Goal: Task Accomplishment & Management: Manage account settings

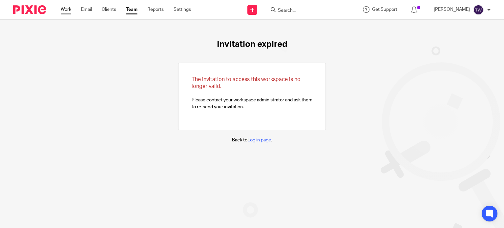
click at [68, 10] on link "Work" at bounding box center [66, 9] width 10 height 7
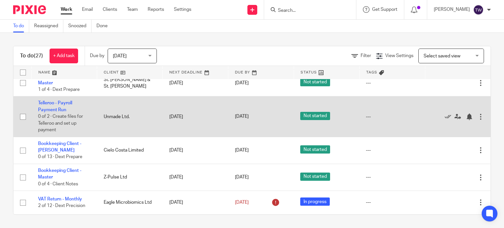
scroll to position [706, 0]
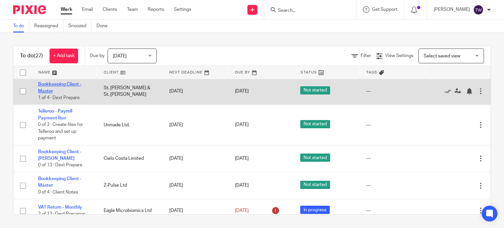
click at [56, 93] on link "Bookkeeping Client - Master" at bounding box center [59, 87] width 43 height 11
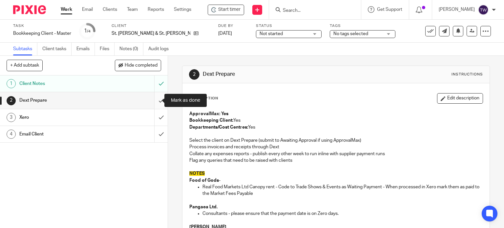
click at [155, 102] on input "submit" at bounding box center [84, 100] width 168 height 16
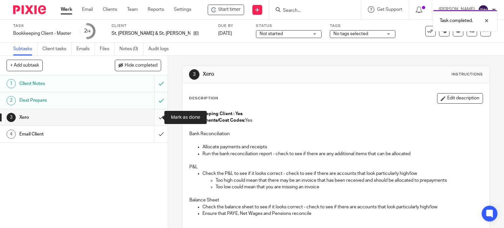
click at [155, 117] on input "submit" at bounding box center [84, 117] width 168 height 16
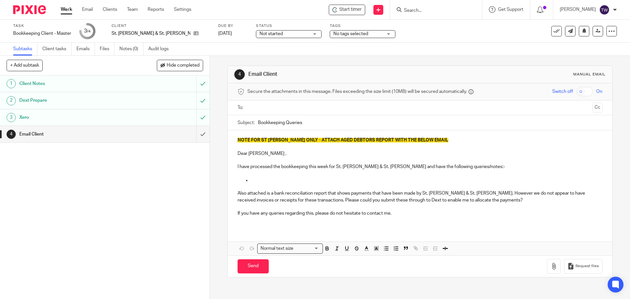
click at [282, 108] on input "text" at bounding box center [420, 108] width 340 height 8
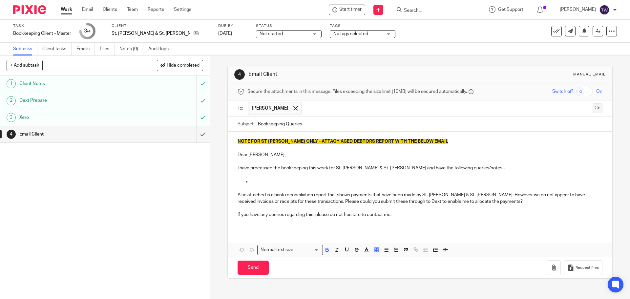
click at [504, 109] on button "Cc" at bounding box center [597, 108] width 10 height 10
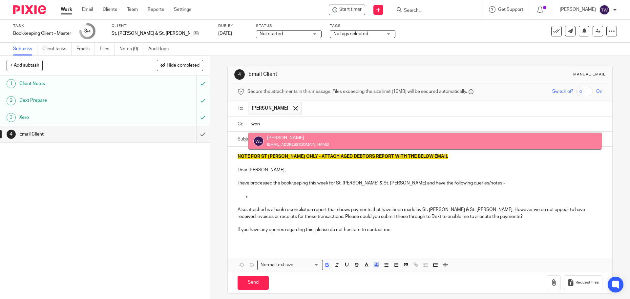
type input "wen"
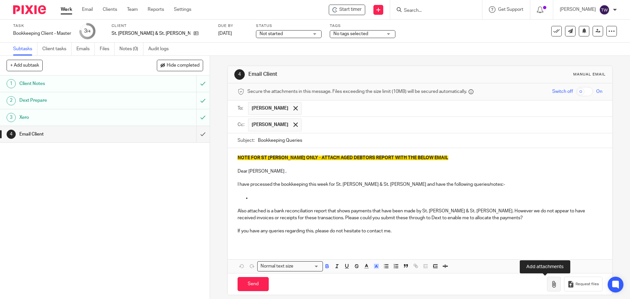
click at [504, 228] on button "button" at bounding box center [554, 284] width 14 height 15
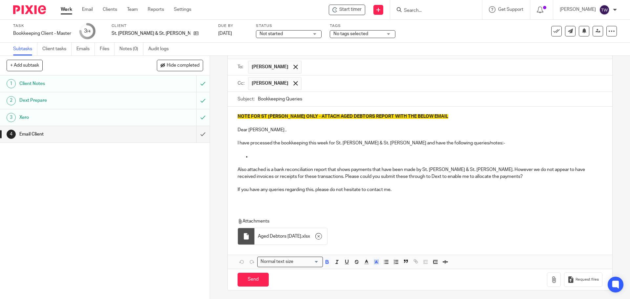
scroll to position [43, 0]
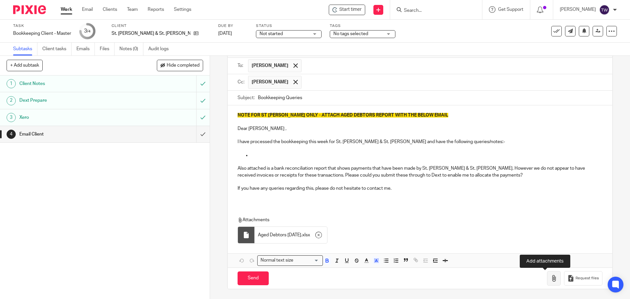
click at [504, 228] on icon "button" at bounding box center [553, 278] width 7 height 7
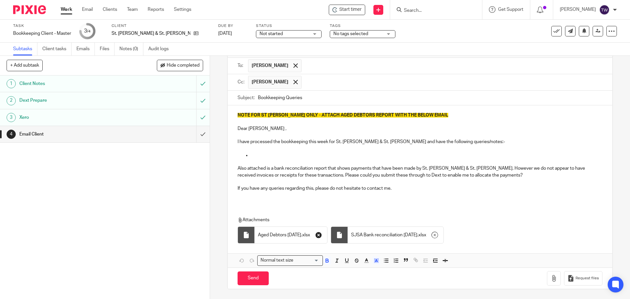
click at [322, 228] on icon "button" at bounding box center [318, 235] width 7 height 7
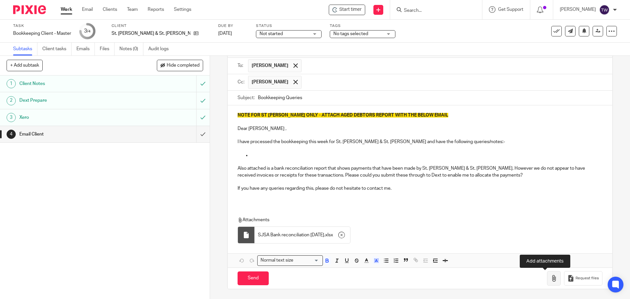
click at [504, 228] on button "button" at bounding box center [554, 278] width 14 height 15
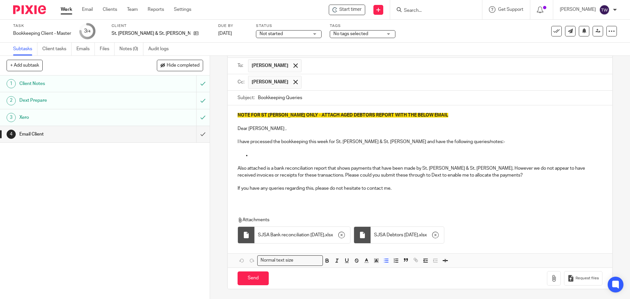
click at [270, 156] on p at bounding box center [426, 155] width 351 height 7
click at [429, 114] on p "NOTE FOR ST JOHN ONLY - ATTACH AGED DEBTORS REPORT WITH THE BELOW EMAIL" at bounding box center [419, 115] width 364 height 7
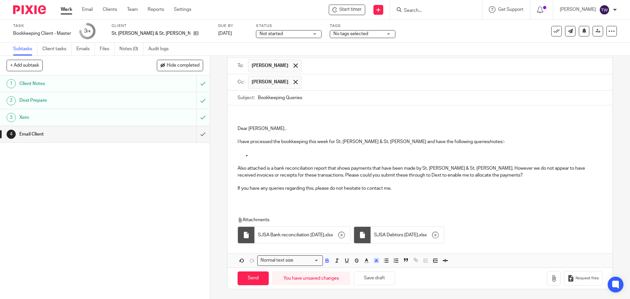
scroll to position [36, 0]
drag, startPoint x: 268, startPoint y: 152, endPoint x: 264, endPoint y: 154, distance: 4.9
click at [267, 152] on p at bounding box center [426, 155] width 351 height 7
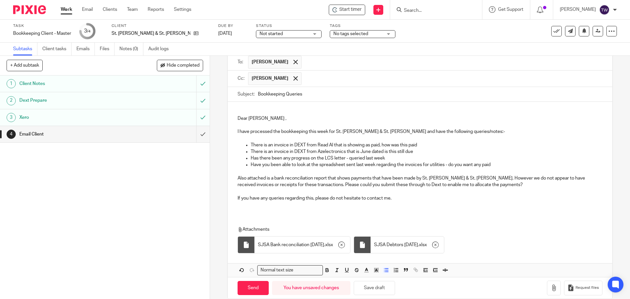
scroll to position [56, 0]
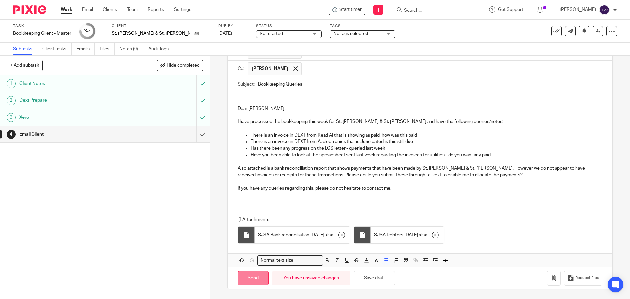
click at [246, 228] on input "Send" at bounding box center [252, 278] width 31 height 14
type input "Sent"
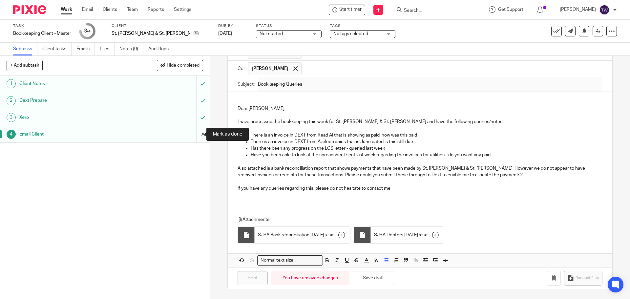
click at [194, 135] on input "submit" at bounding box center [105, 134] width 210 height 16
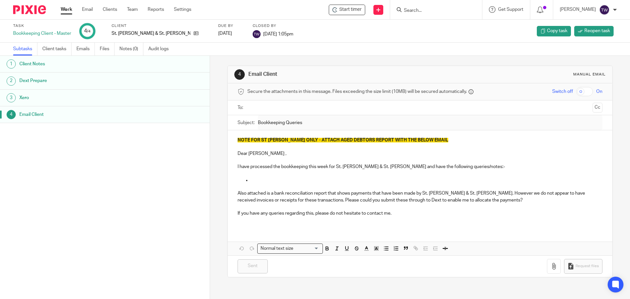
click at [67, 10] on link "Work" at bounding box center [66, 9] width 11 height 7
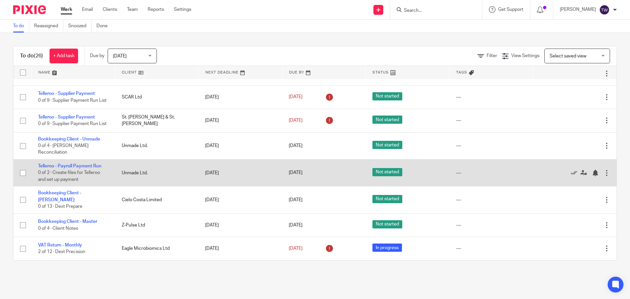
scroll to position [509, 0]
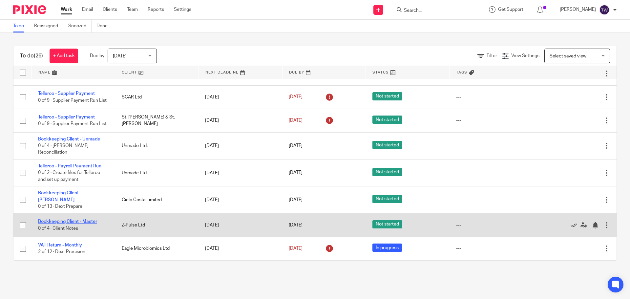
click at [78, 221] on link "Bookkeeping Client - Master" at bounding box center [67, 221] width 59 height 5
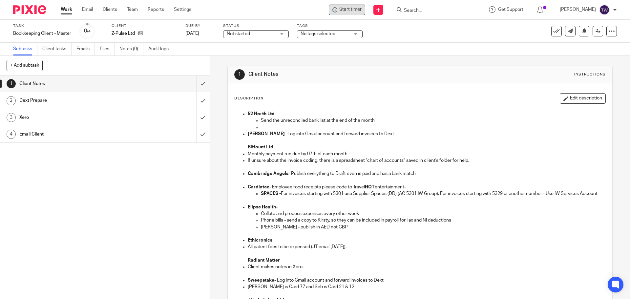
click at [338, 7] on icon at bounding box center [334, 9] width 5 height 5
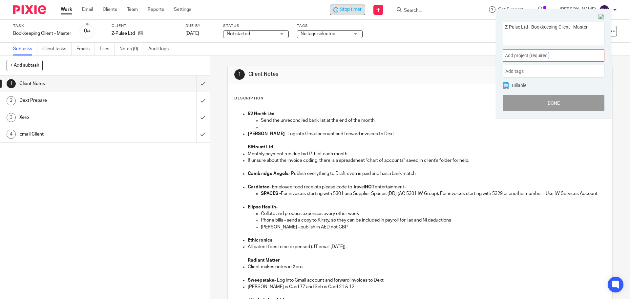
click at [548, 56] on span "Add project (required) :" at bounding box center [546, 55] width 83 height 7
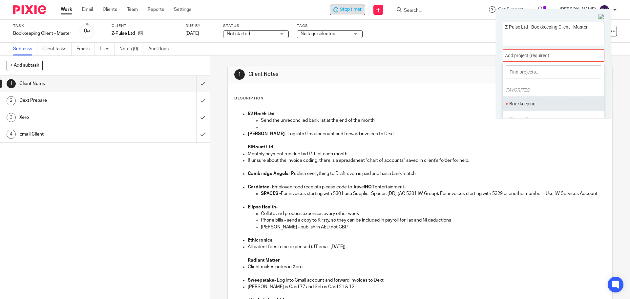
click at [532, 103] on li "Bookkeeping" at bounding box center [552, 103] width 86 height 7
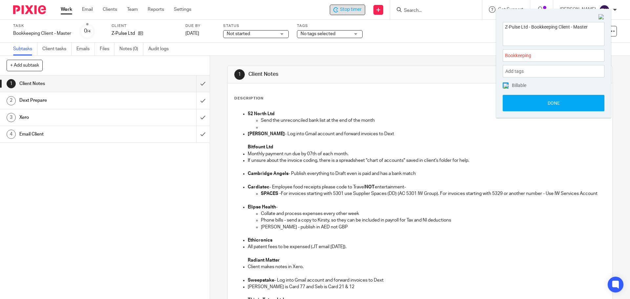
drag, startPoint x: 522, startPoint y: 98, endPoint x: 463, endPoint y: 96, distance: 59.1
click at [522, 98] on button "Done" at bounding box center [554, 103] width 102 height 16
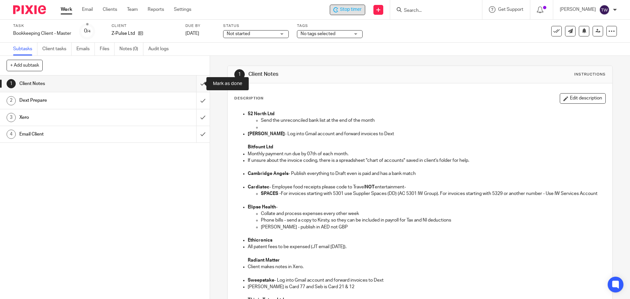
click at [197, 85] on input "submit" at bounding box center [105, 83] width 210 height 16
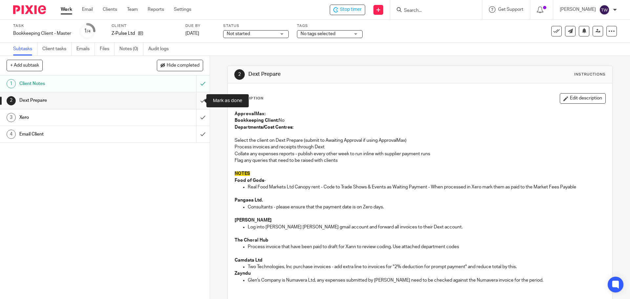
click at [195, 98] on input "submit" at bounding box center [105, 100] width 210 height 16
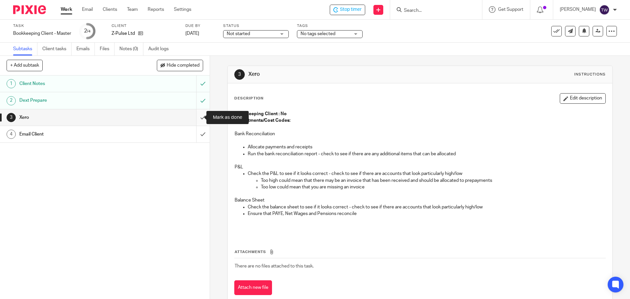
click at [198, 115] on input "submit" at bounding box center [105, 117] width 210 height 16
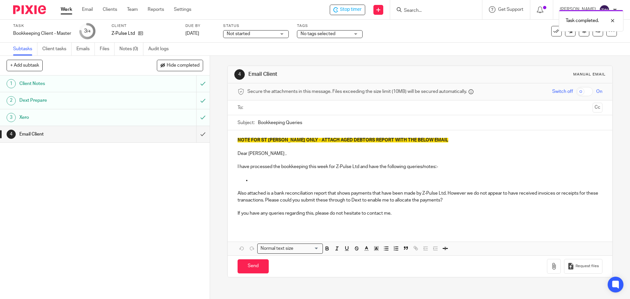
click at [253, 112] on ul at bounding box center [420, 107] width 344 height 11
click at [253, 110] on input "text" at bounding box center [420, 108] width 340 height 8
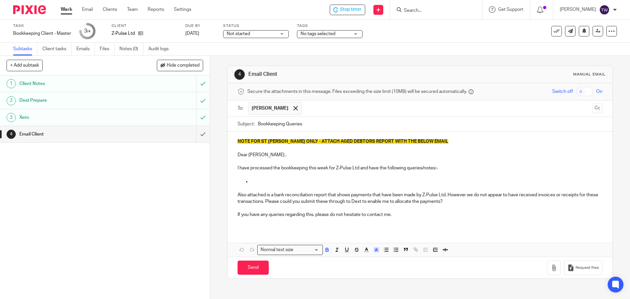
click at [427, 142] on p "NOTE FOR ST JOHN ONLY - ATTACH AGED DEBTORS REPORT WITH THE BELOW EMAIL" at bounding box center [419, 141] width 364 height 7
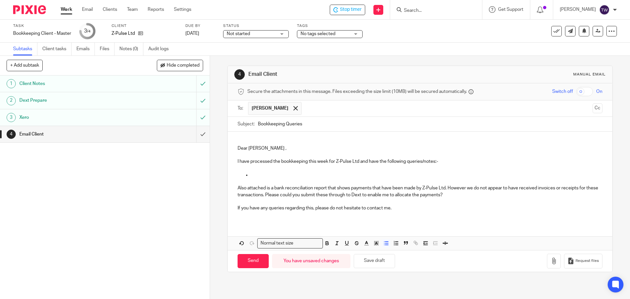
click at [277, 173] on p at bounding box center [426, 175] width 351 height 7
click at [550, 263] on icon "button" at bounding box center [553, 261] width 7 height 7
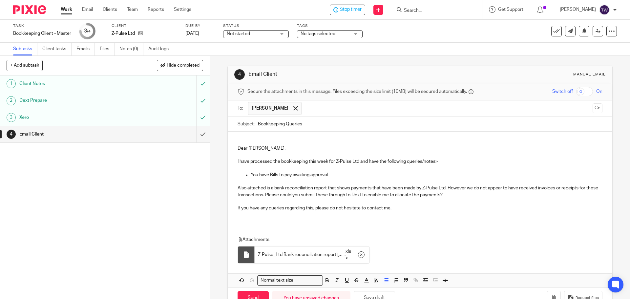
scroll to position [20, 0]
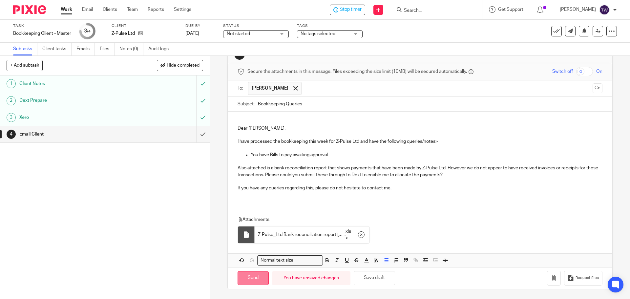
click at [251, 278] on input "Send" at bounding box center [252, 278] width 31 height 14
type input "Sent"
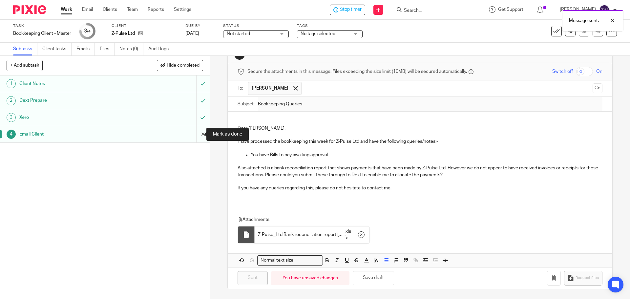
click at [197, 135] on input "submit" at bounding box center [105, 134] width 210 height 16
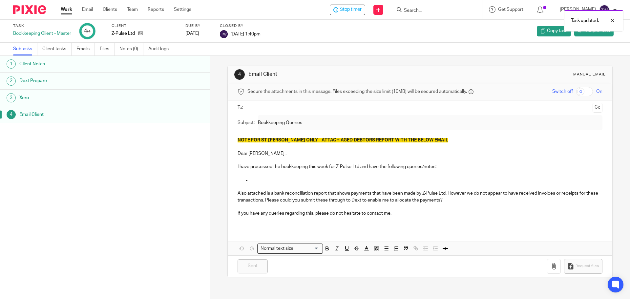
click at [67, 12] on link "Work" at bounding box center [66, 9] width 11 height 7
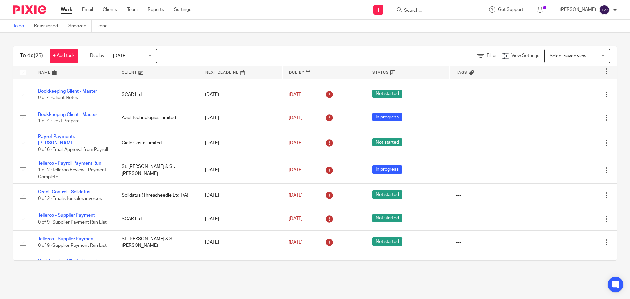
scroll to position [420, 0]
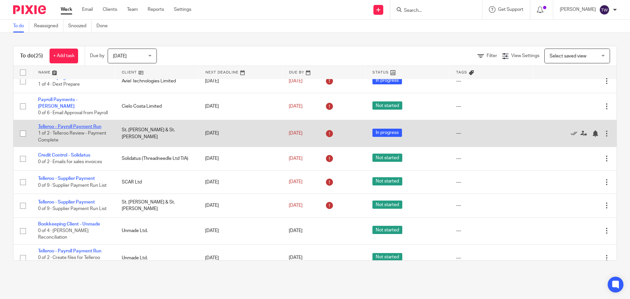
click at [89, 126] on link "Telleroo - Payroll Payment Run" at bounding box center [69, 126] width 63 height 5
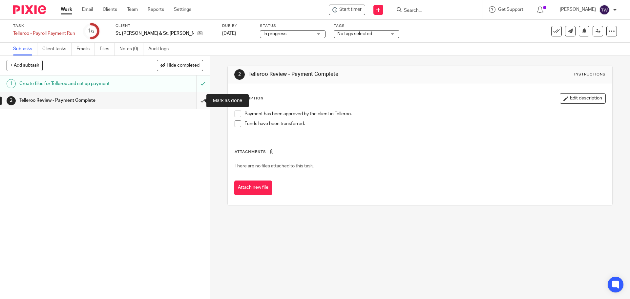
click at [196, 99] on input "submit" at bounding box center [105, 100] width 210 height 16
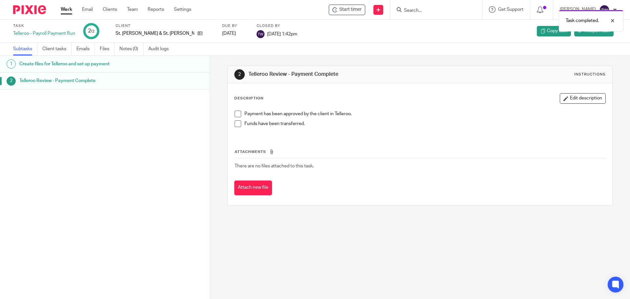
click at [62, 13] on link "Work" at bounding box center [66, 9] width 11 height 7
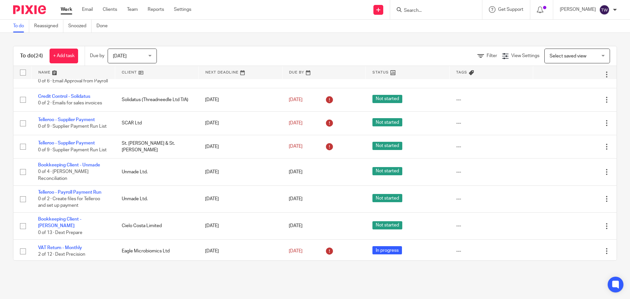
scroll to position [458, 0]
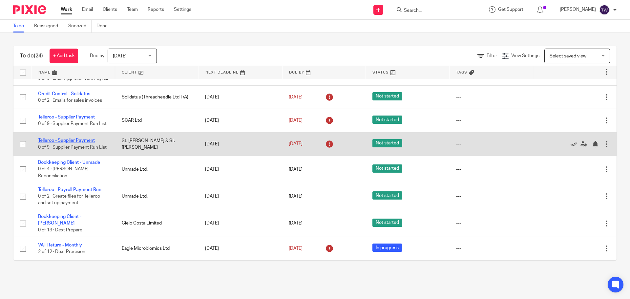
click at [81, 138] on link "Telleroo - Supplier Payment" at bounding box center [66, 140] width 57 height 5
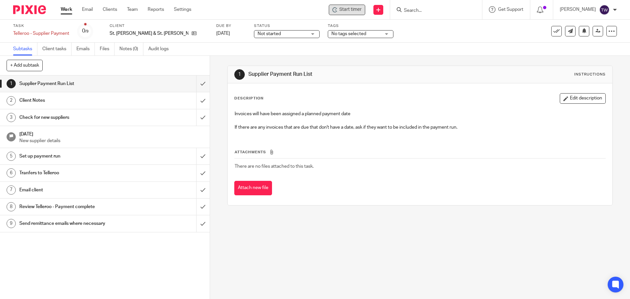
click at [350, 13] on div "Start timer" at bounding box center [347, 10] width 36 height 10
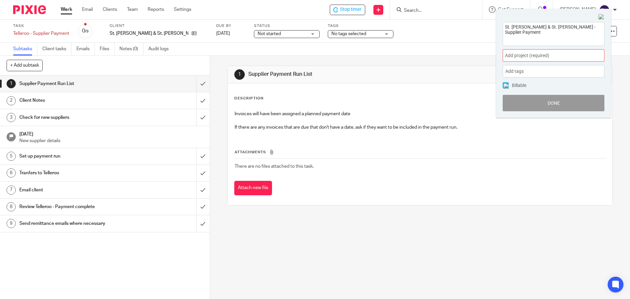
click at [516, 58] on span "Add project (required) :" at bounding box center [546, 55] width 83 height 7
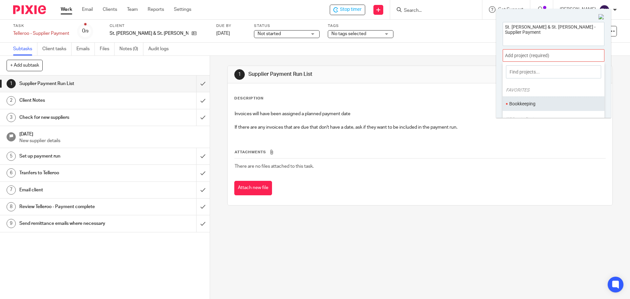
click at [526, 104] on li "Bookkeeping" at bounding box center [552, 103] width 86 height 7
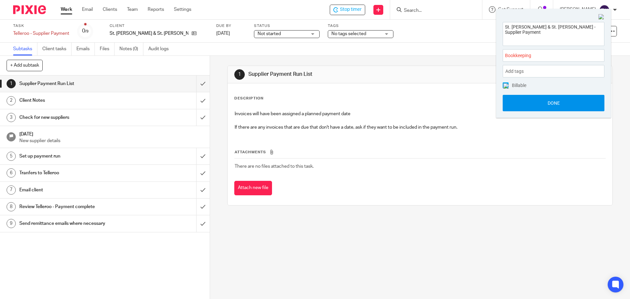
click at [522, 102] on button "Done" at bounding box center [554, 103] width 102 height 16
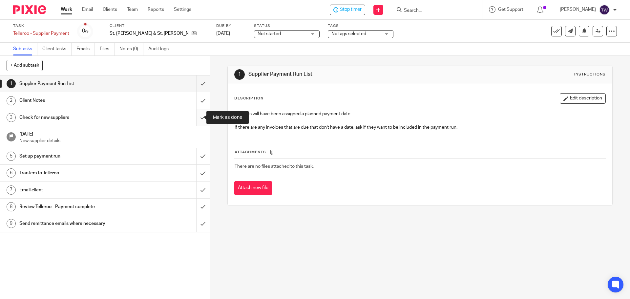
click at [194, 117] on input "submit" at bounding box center [105, 117] width 210 height 16
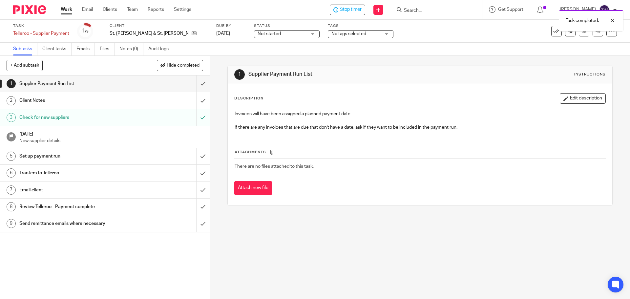
click at [199, 135] on link "21 Sep 2025 New supplier details" at bounding box center [105, 137] width 210 height 22
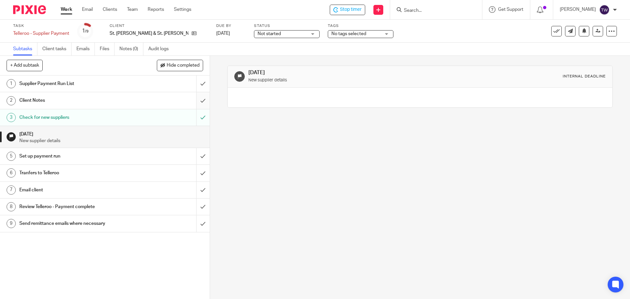
click at [196, 102] on input "submit" at bounding box center [105, 100] width 210 height 16
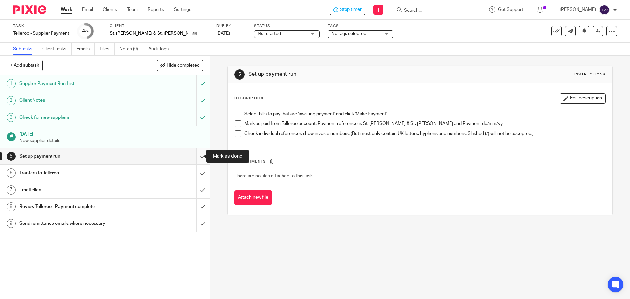
click at [194, 157] on input "submit" at bounding box center [105, 156] width 210 height 16
click at [197, 171] on input "submit" at bounding box center [105, 173] width 210 height 16
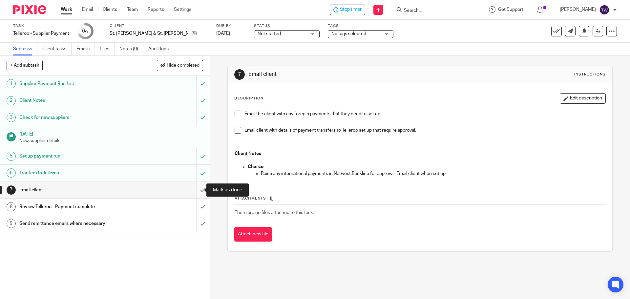
click at [196, 186] on input "submit" at bounding box center [105, 190] width 210 height 16
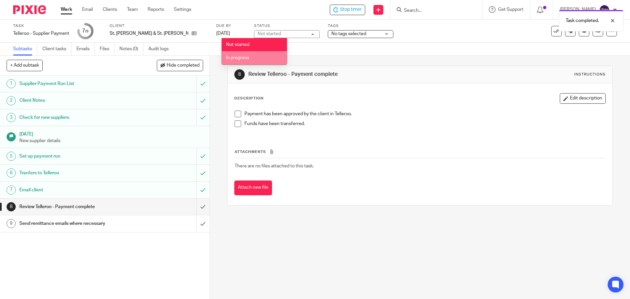
click at [265, 56] on li "In progress" at bounding box center [254, 57] width 65 height 13
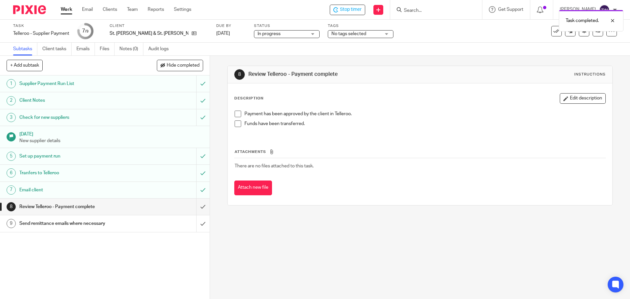
click at [350, 16] on div "Task completed." at bounding box center [469, 19] width 308 height 25
click at [351, 13] on div "Task completed." at bounding box center [469, 19] width 308 height 25
click at [353, 10] on div "Task completed." at bounding box center [469, 19] width 308 height 25
click at [354, 9] on span "Stop timer" at bounding box center [351, 9] width 22 height 7
click at [67, 9] on link "Work" at bounding box center [66, 9] width 11 height 7
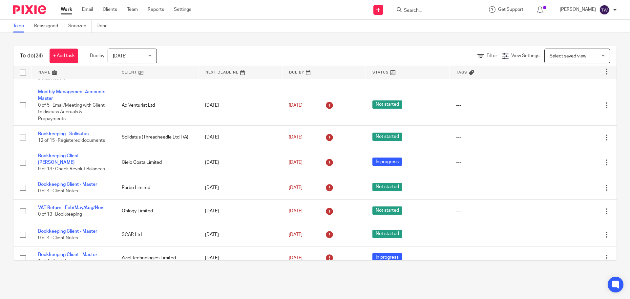
scroll to position [458, 0]
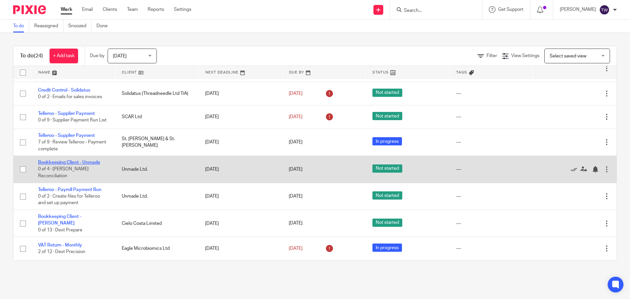
click at [93, 165] on link "Bookkeeping Client - Unmade" at bounding box center [69, 162] width 62 height 5
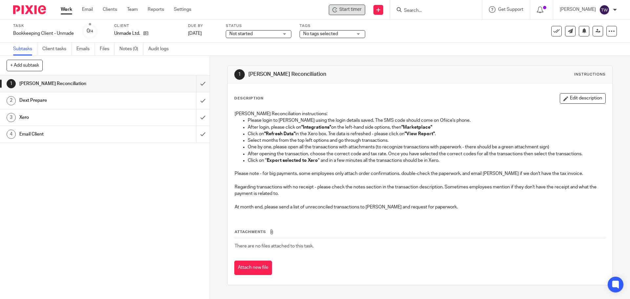
click at [347, 10] on span "Start timer" at bounding box center [350, 9] width 22 height 7
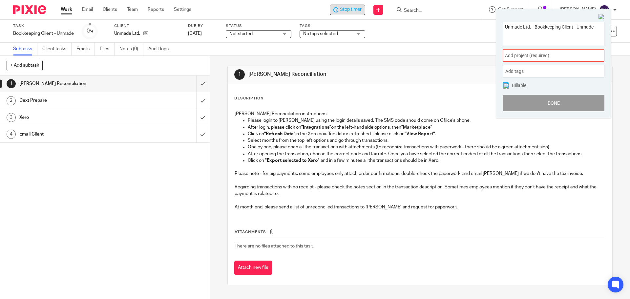
click at [513, 58] on span "Add project (required) :" at bounding box center [546, 55] width 83 height 7
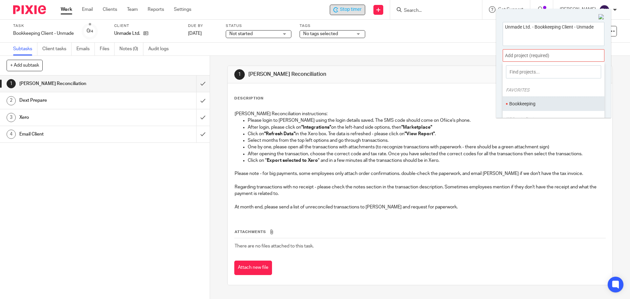
click at [526, 103] on li "Bookkeeping" at bounding box center [552, 103] width 86 height 7
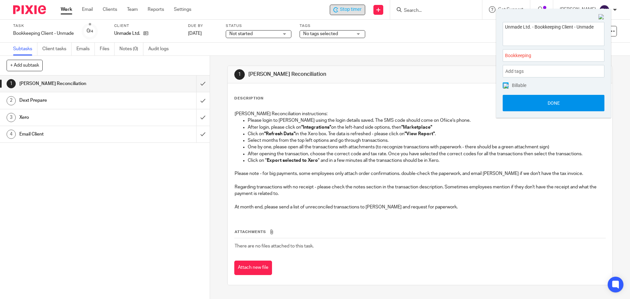
click at [522, 103] on button "Done" at bounding box center [554, 103] width 102 height 16
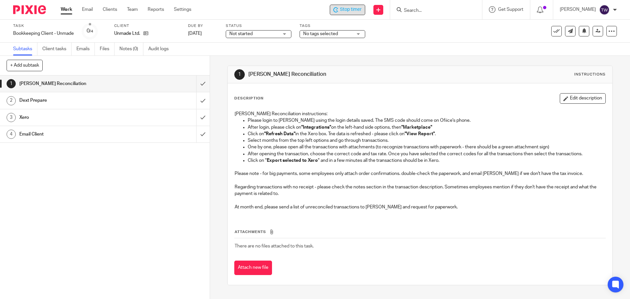
click at [244, 37] on div "Not started Not started" at bounding box center [259, 34] width 66 height 8
click at [248, 54] on li "In progress" at bounding box center [259, 57] width 65 height 13
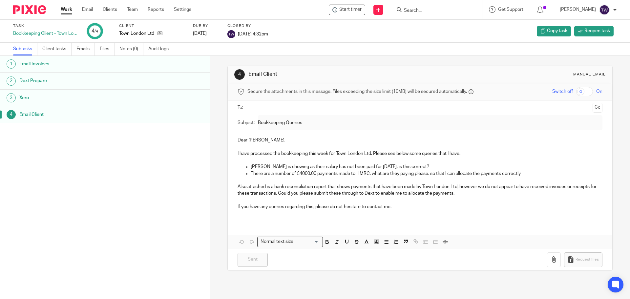
click at [70, 9] on link "Work" at bounding box center [66, 9] width 11 height 7
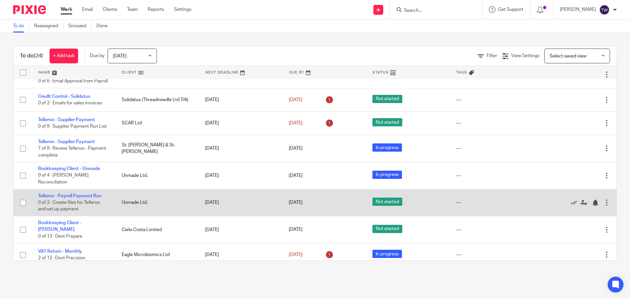
scroll to position [458, 0]
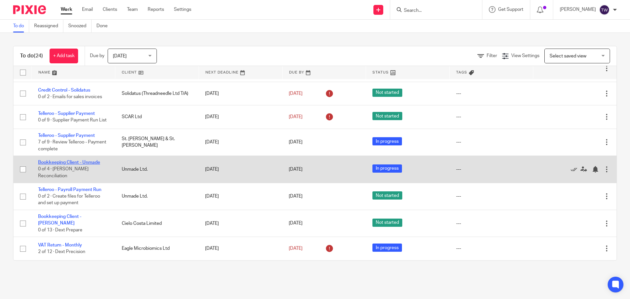
click at [92, 165] on link "Bookkeeping Client - Unmade" at bounding box center [69, 162] width 62 height 5
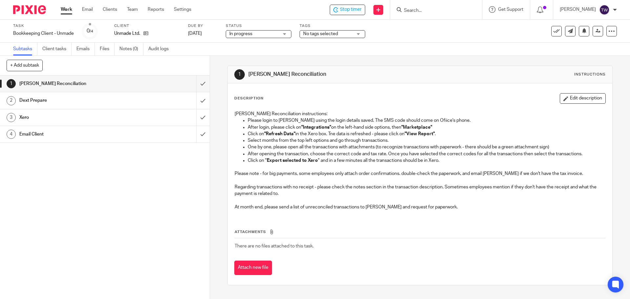
click at [109, 97] on h1 "Dext Prepare" at bounding box center [76, 100] width 114 height 10
